Goal: Navigation & Orientation: Go to known website

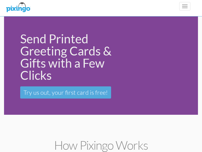
scroll to position [1013, 0]
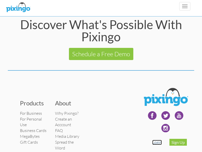
click at [157, 144] on link "Login" at bounding box center [157, 141] width 10 height 5
